Goal: Obtain resource: Download file/media

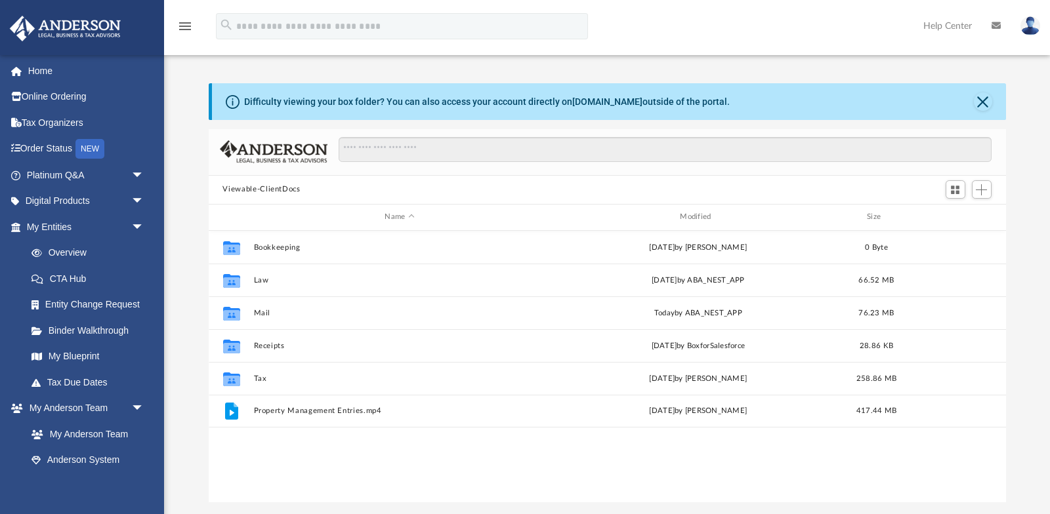
scroll to position [299, 797]
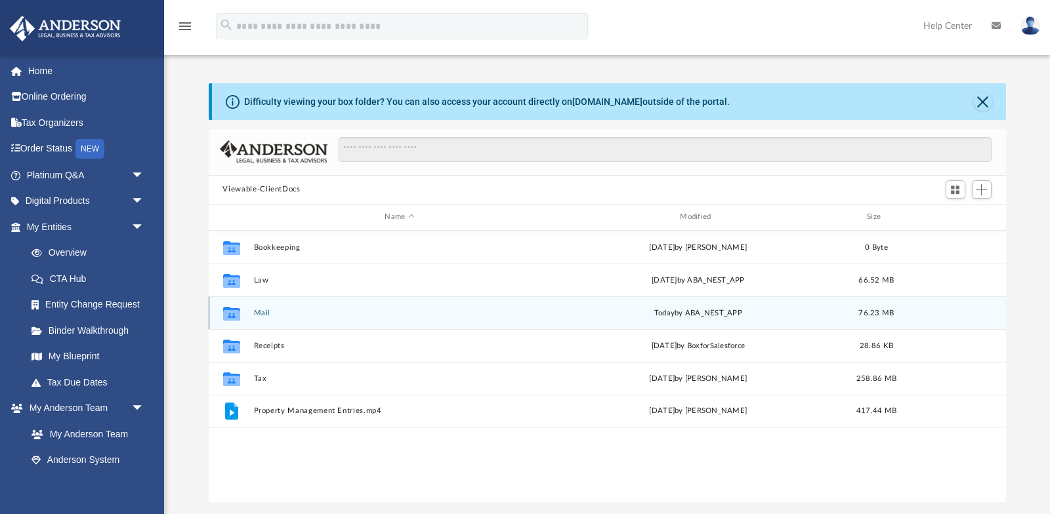
click at [259, 314] on button "Mail" at bounding box center [399, 312] width 293 height 9
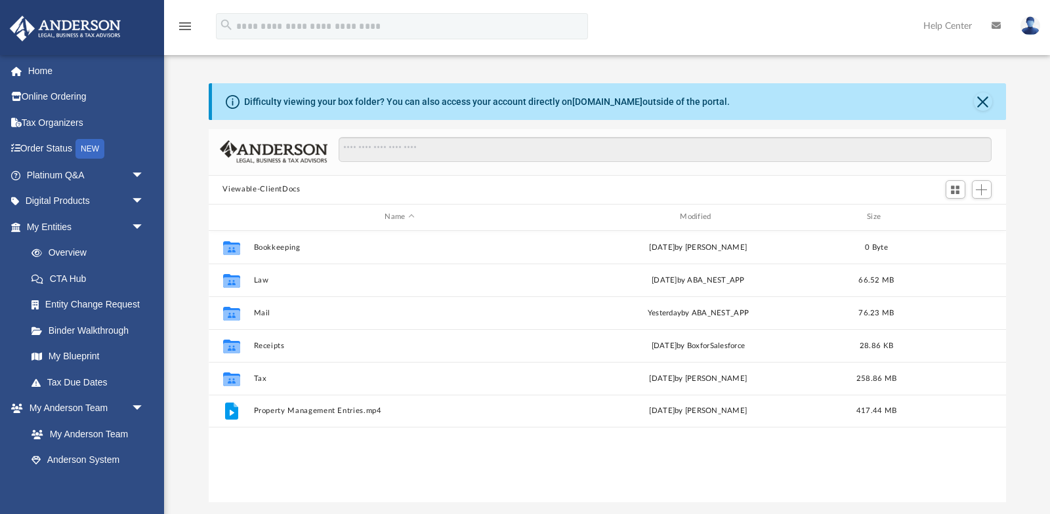
scroll to position [299, 797]
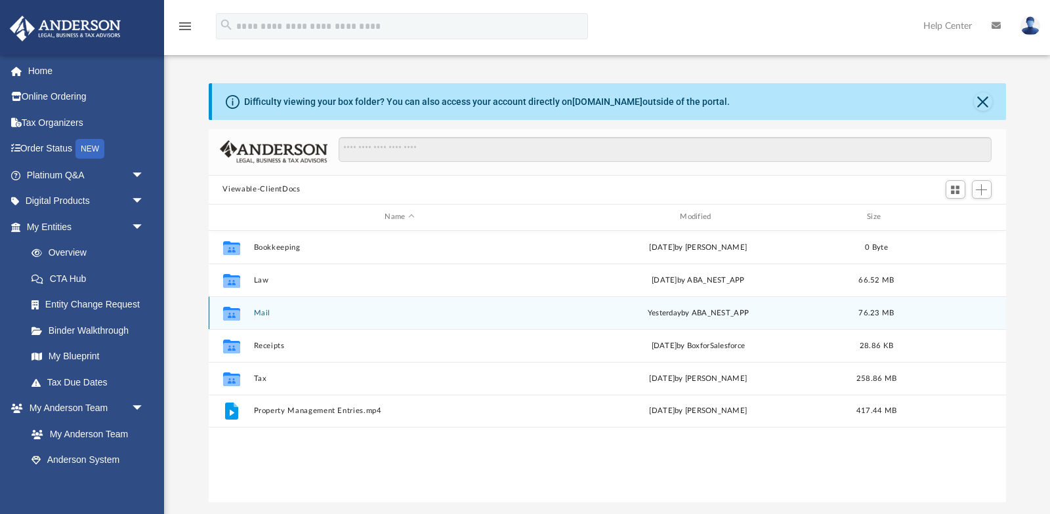
click at [258, 307] on div "Collaborated Folder Mail yesterday by ABA_NEST_APP 76.23 MB" at bounding box center [607, 313] width 797 height 33
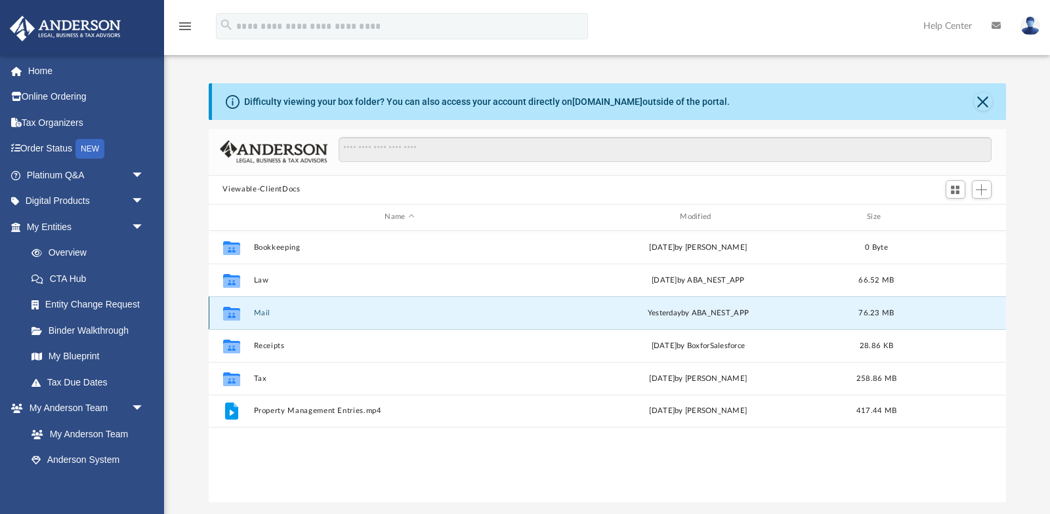
click at [263, 313] on button "Mail" at bounding box center [399, 312] width 293 height 9
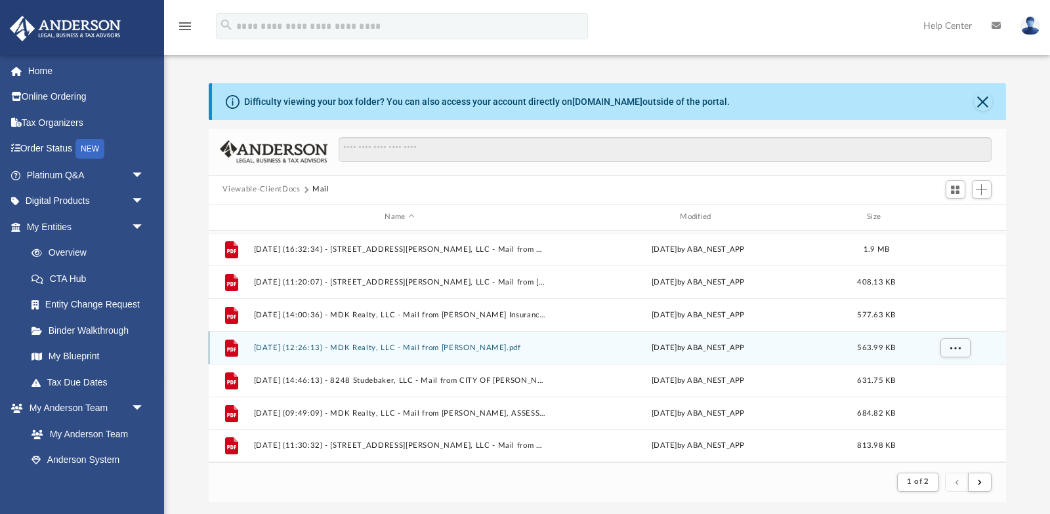
scroll to position [264, 0]
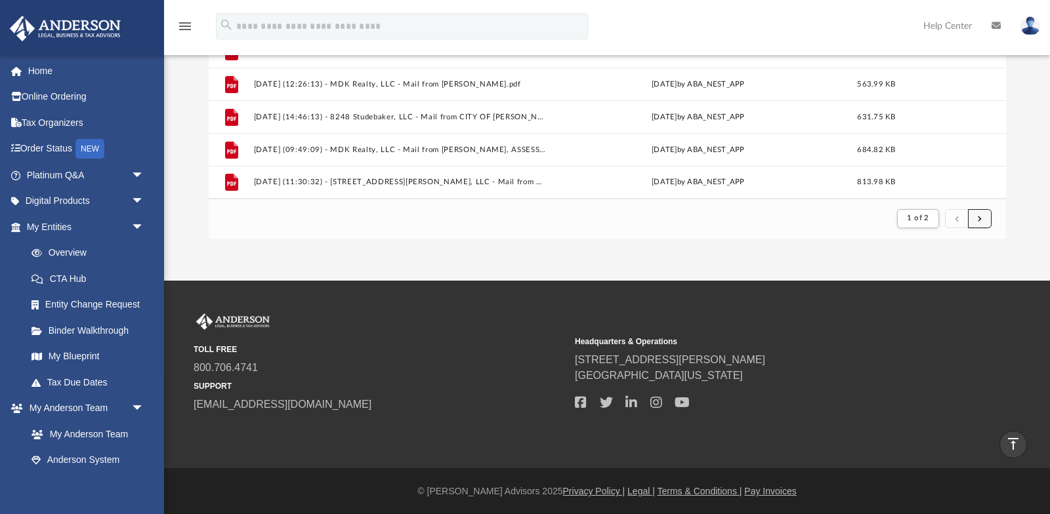
click at [978, 216] on span "submit" at bounding box center [980, 218] width 4 height 7
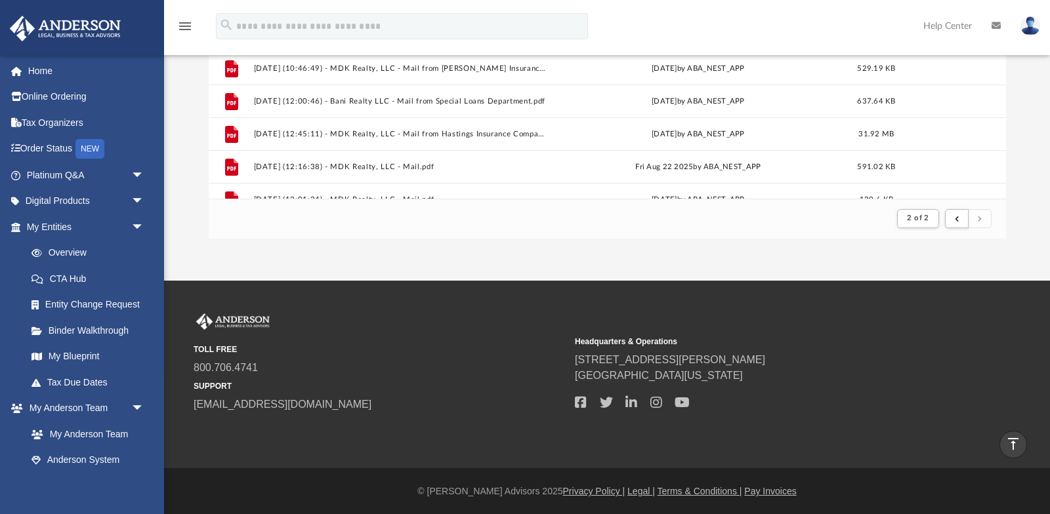
scroll to position [654, 0]
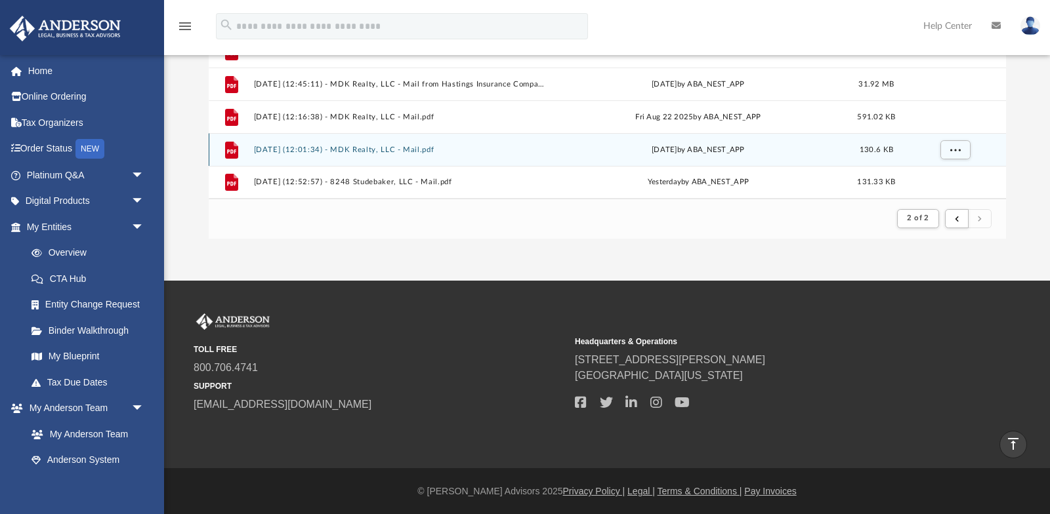
click at [388, 147] on button "2025.09.08 (12:01:34) - MDK Realty, LLC - Mail.pdf" at bounding box center [399, 149] width 293 height 9
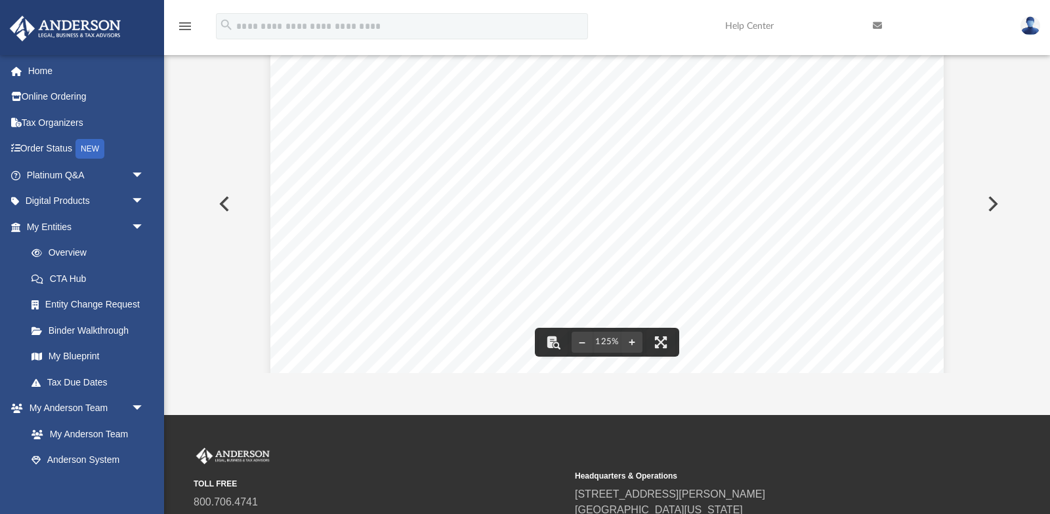
click at [216, 198] on button "Preview" at bounding box center [223, 204] width 29 height 37
click at [992, 206] on button "Preview" at bounding box center [991, 204] width 29 height 37
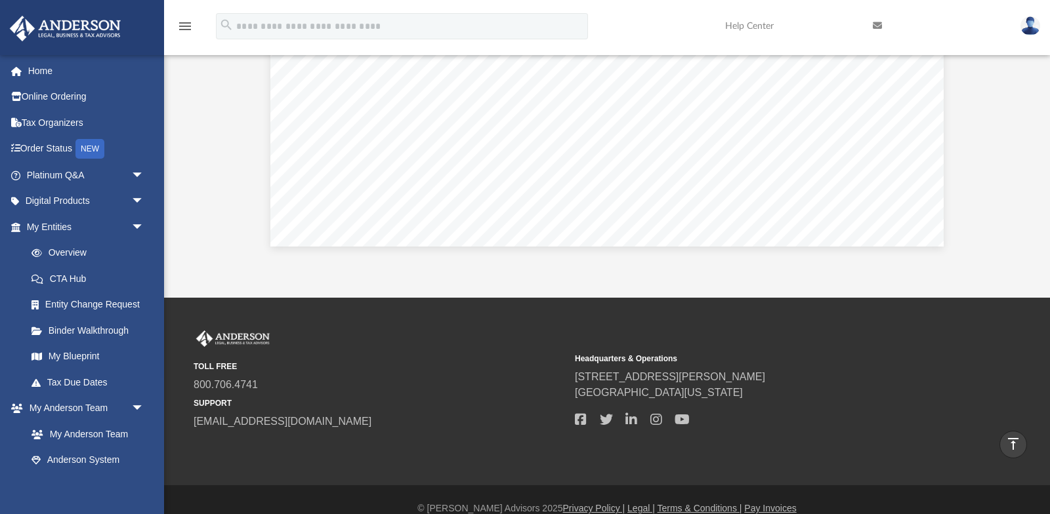
scroll to position [542, 0]
